Goal: Navigation & Orientation: Find specific page/section

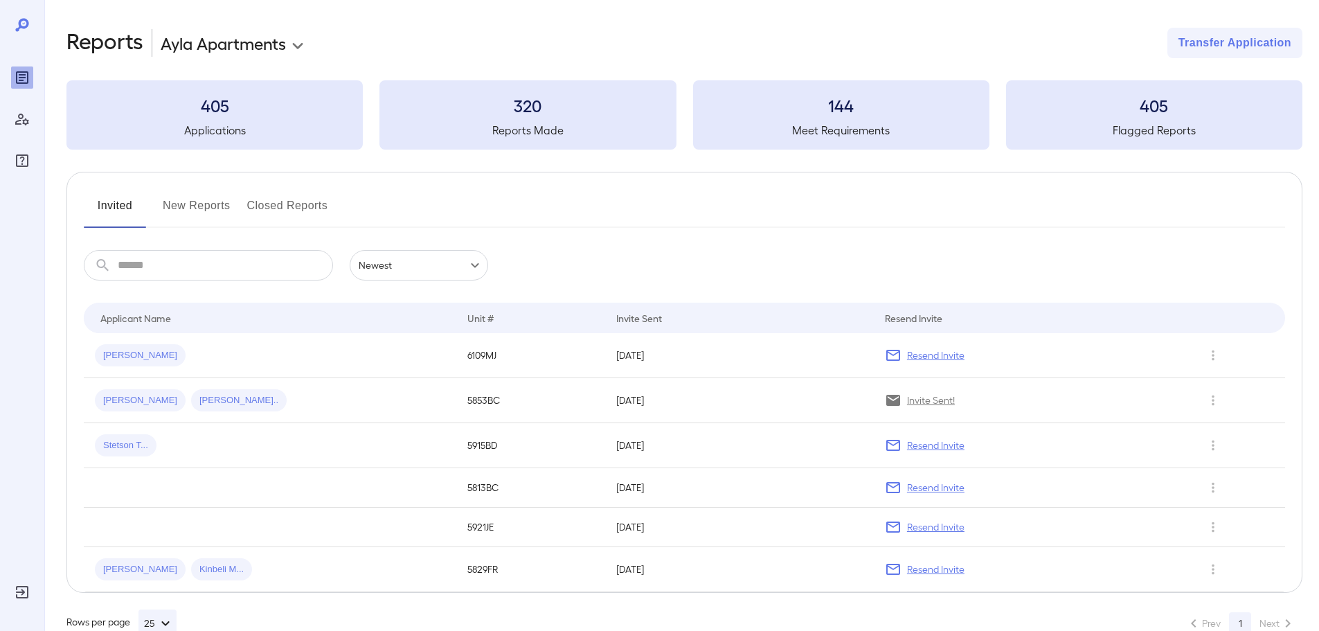
click at [186, 208] on button "New Reports" at bounding box center [197, 211] width 68 height 33
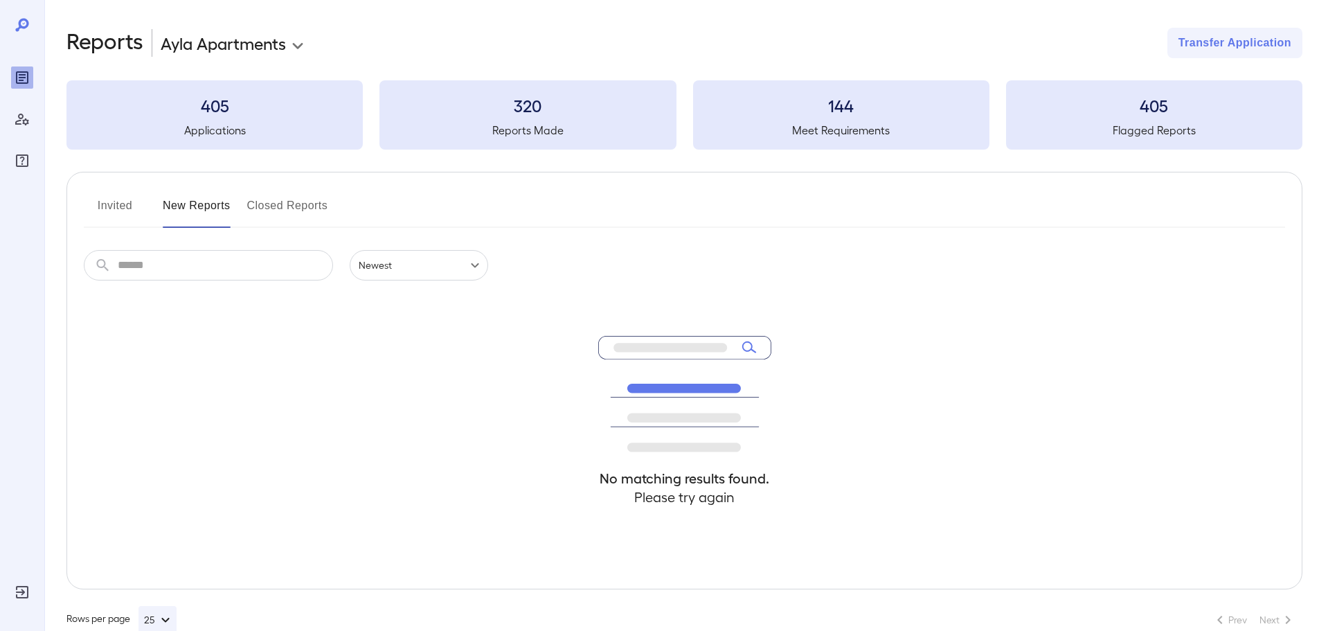
click at [114, 202] on button "Invited" at bounding box center [115, 211] width 62 height 33
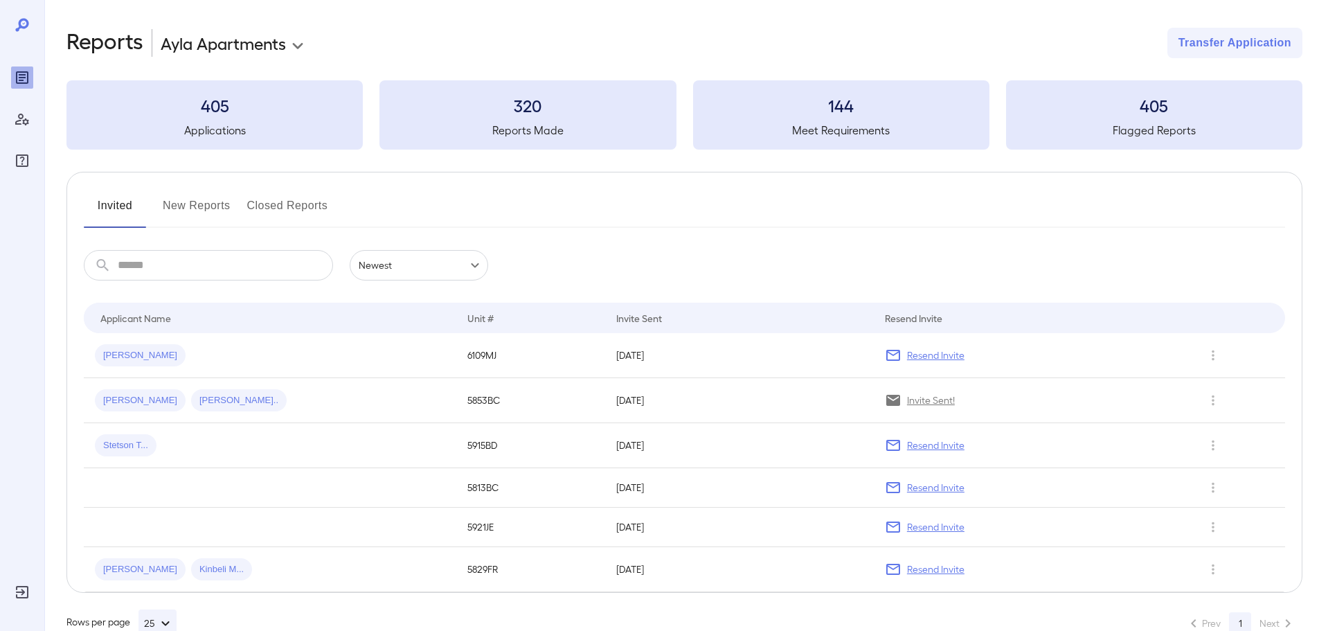
click at [185, 210] on button "New Reports" at bounding box center [197, 211] width 68 height 33
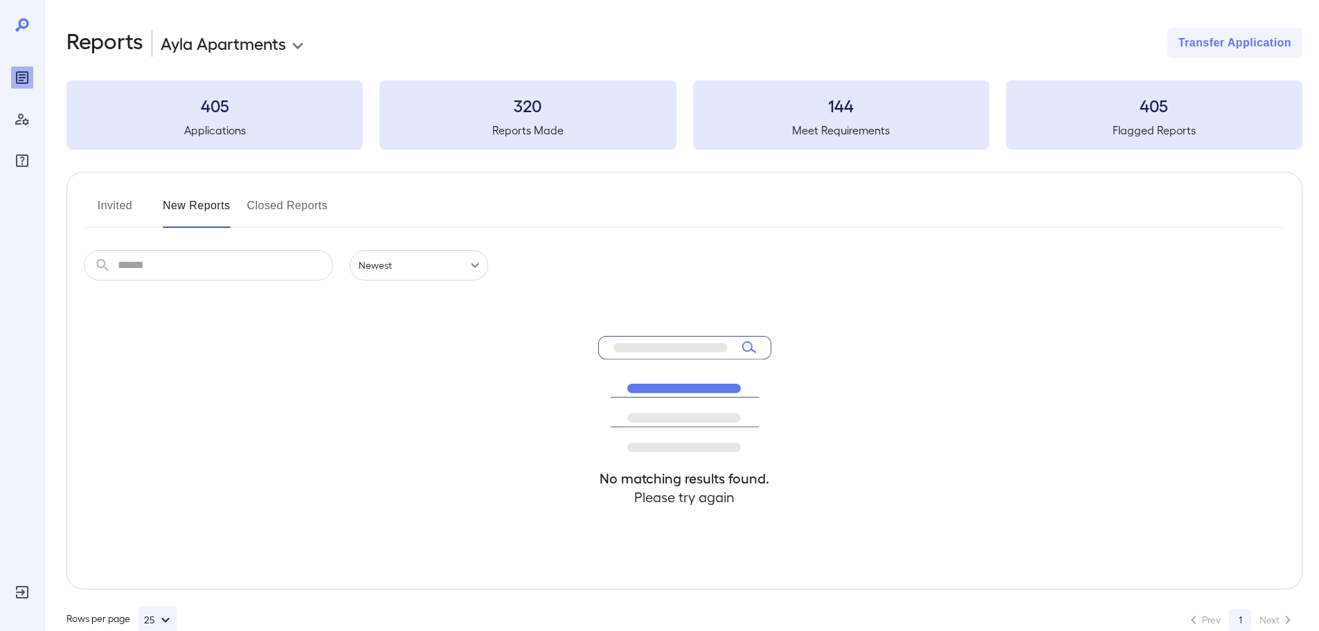
click at [308, 209] on button "Closed Reports" at bounding box center [287, 211] width 81 height 33
click at [213, 209] on button "New Reports" at bounding box center [197, 211] width 68 height 33
